Goal: Information Seeking & Learning: Learn about a topic

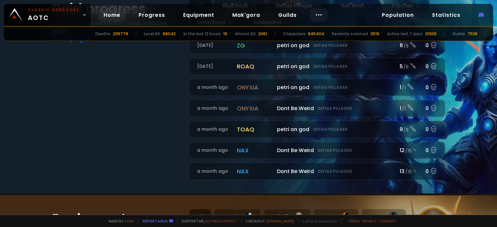
scroll to position [194, 0]
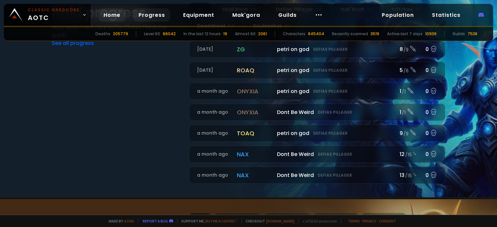
click at [146, 13] on link "Progress" at bounding box center [151, 14] width 37 height 13
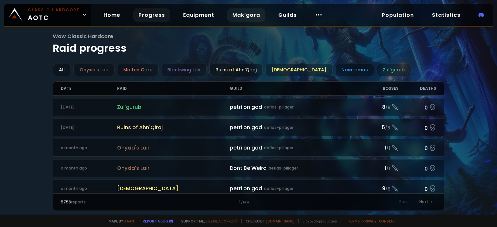
click at [252, 18] on link "Mak'gora" at bounding box center [246, 14] width 38 height 13
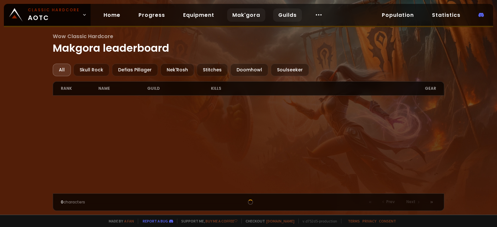
click at [285, 20] on link "Guilds" at bounding box center [287, 14] width 29 height 13
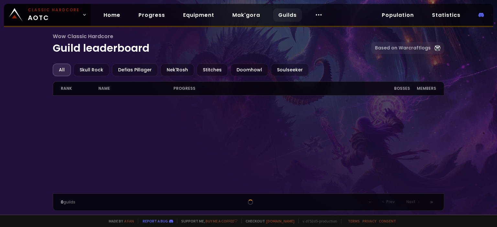
click at [406, 22] on div "Classic Hardcore AOTC Home Progress Equipment Mak'gora Guilds Population Statis…" at bounding box center [248, 15] width 489 height 23
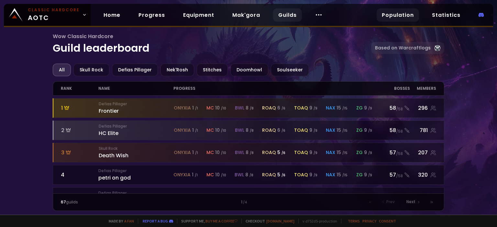
click at [406, 20] on link "Population" at bounding box center [397, 14] width 42 height 13
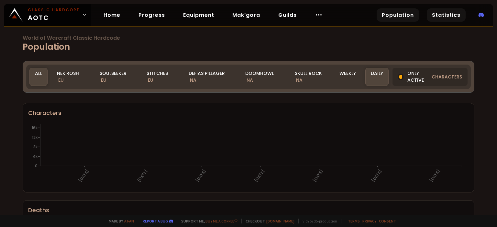
click at [448, 17] on link "Statistics" at bounding box center [445, 14] width 39 height 13
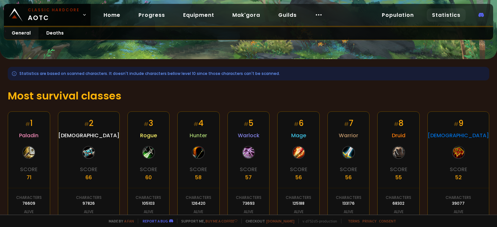
scroll to position [101, 0]
